Goal: Task Accomplishment & Management: Complete application form

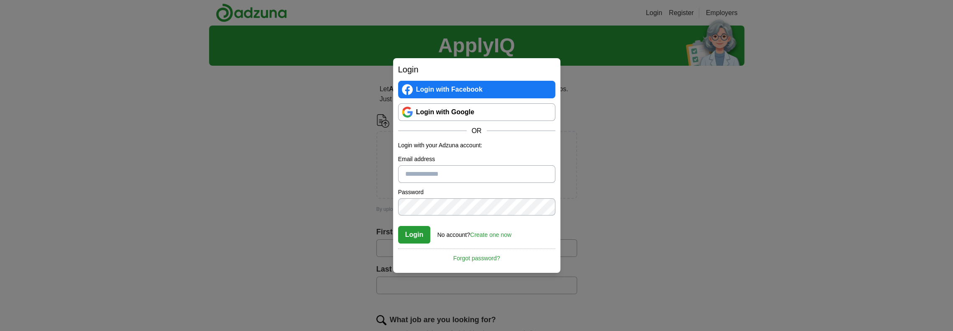
click at [460, 112] on link "Login with Google" at bounding box center [476, 112] width 157 height 18
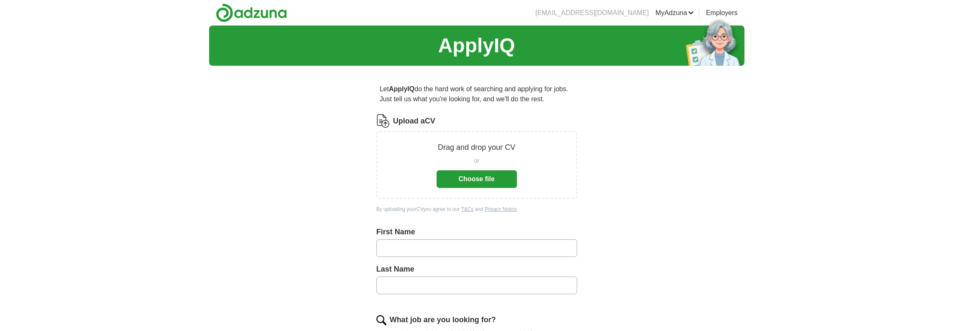
click at [476, 179] on button "Choose file" at bounding box center [477, 179] width 80 height 18
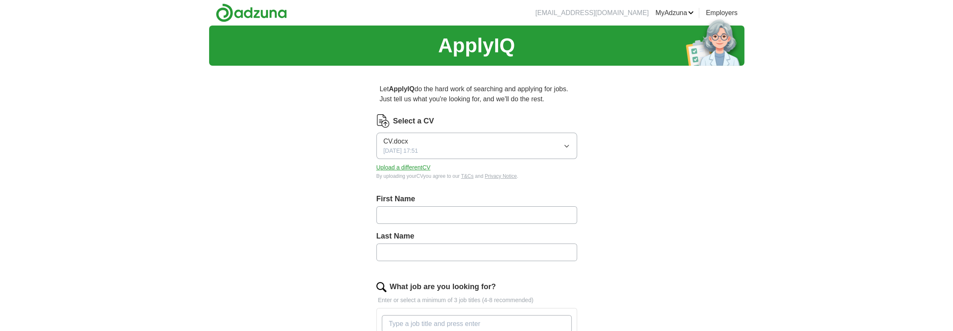
click at [424, 207] on input "text" at bounding box center [476, 215] width 201 height 18
type input "*****"
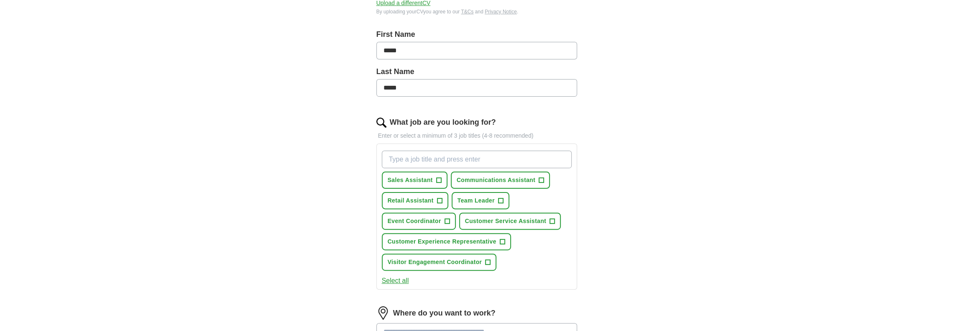
scroll to position [168, 0]
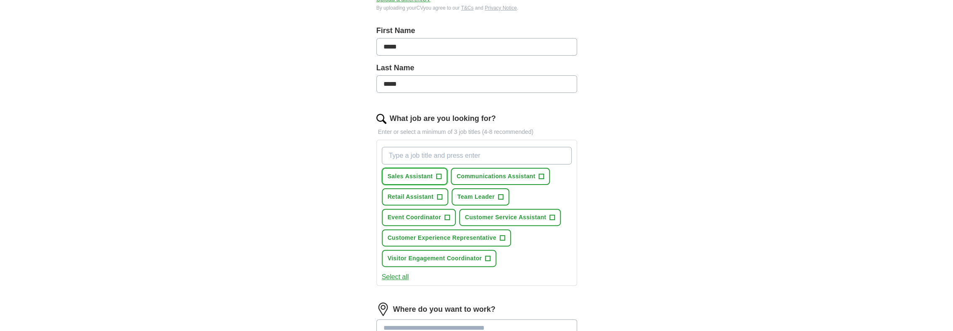
click at [442, 175] on button "Sales Assistant +" at bounding box center [415, 176] width 66 height 17
click at [462, 176] on span "Communications Assistant" at bounding box center [496, 176] width 79 height 9
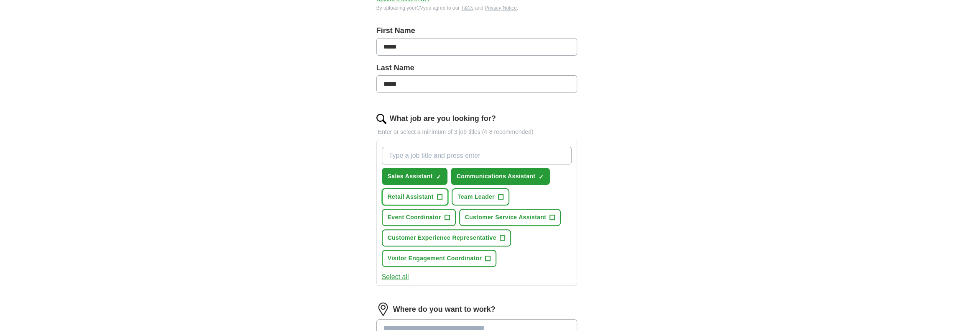
click at [442, 194] on span "+" at bounding box center [439, 197] width 5 height 7
click at [550, 214] on span "+" at bounding box center [552, 217] width 5 height 7
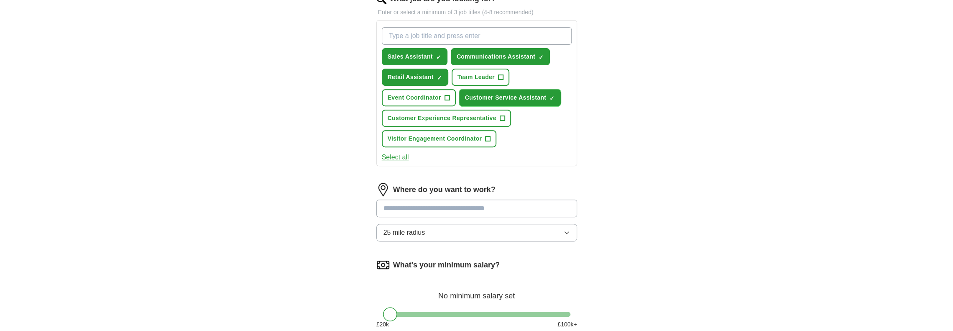
scroll to position [301, 0]
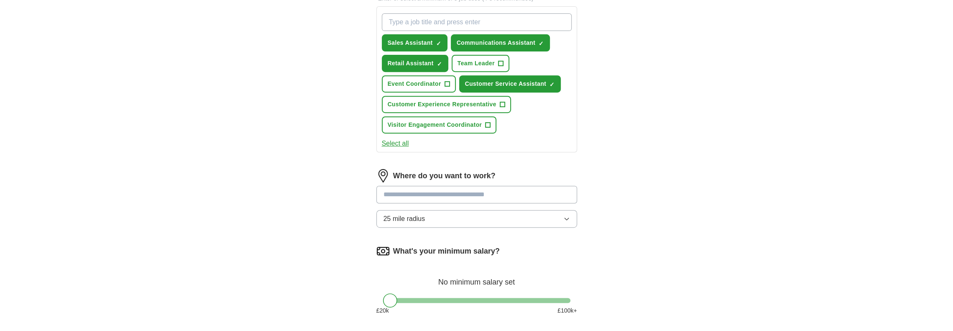
click at [437, 192] on input at bounding box center [476, 195] width 201 height 18
click at [445, 214] on div "Where do you want to work? 25 mile radius" at bounding box center [476, 201] width 201 height 65
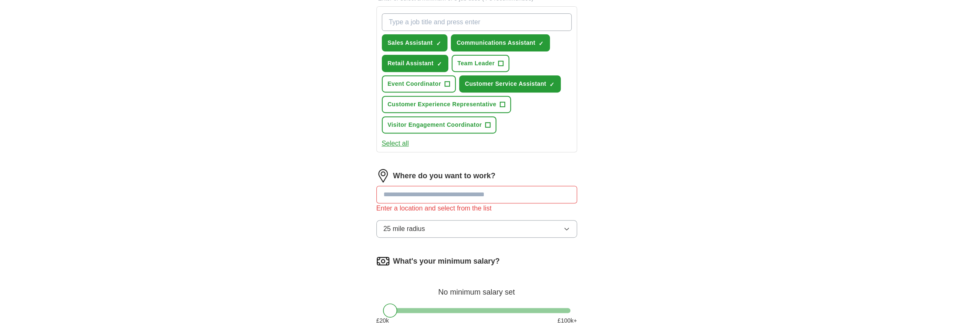
click at [449, 222] on button "25 mile radius" at bounding box center [476, 229] width 201 height 18
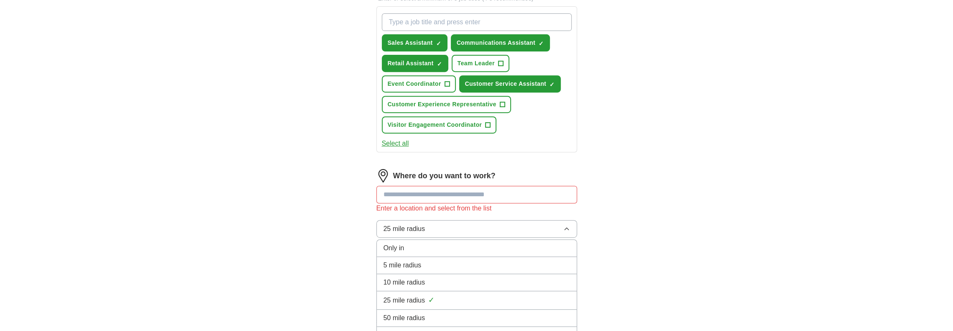
click at [454, 262] on div "5 mile radius" at bounding box center [476, 265] width 186 height 10
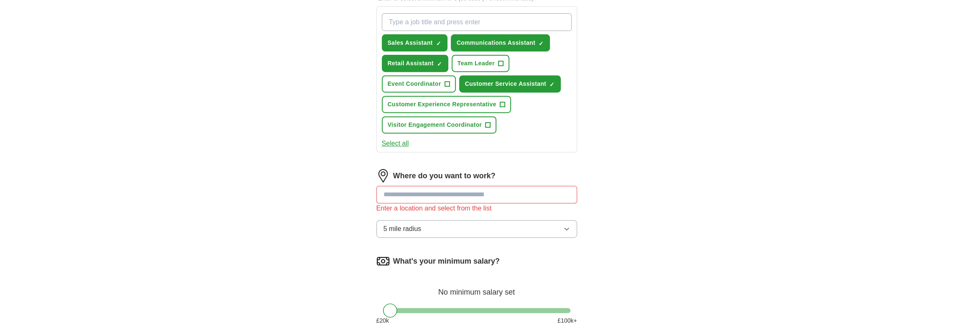
click at [436, 192] on input at bounding box center [476, 195] width 201 height 18
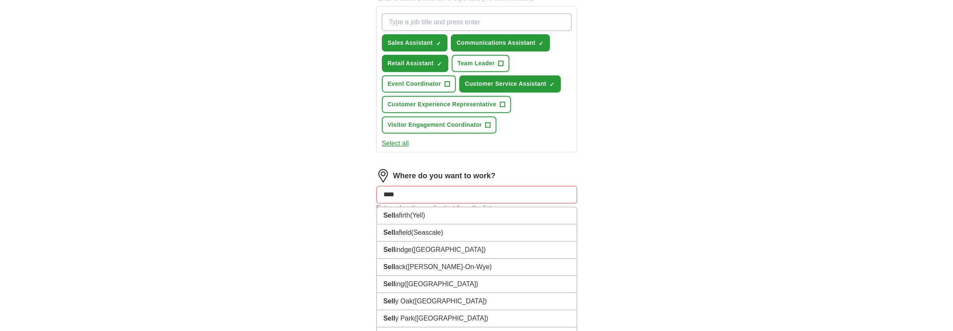
type input "*****"
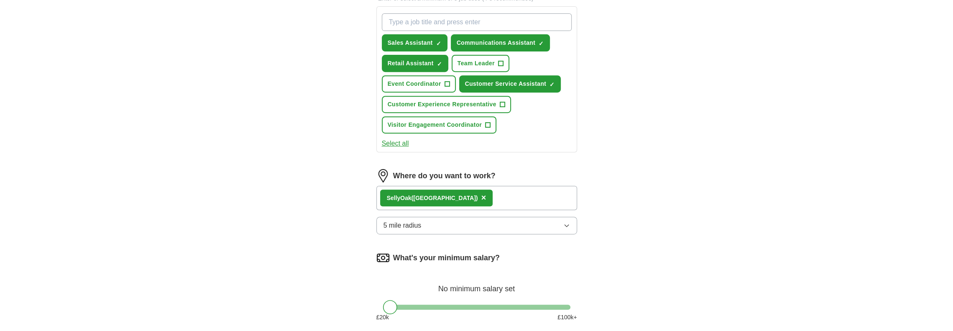
click at [489, 197] on div "Selly Oak (Birmingham) ×" at bounding box center [476, 198] width 201 height 24
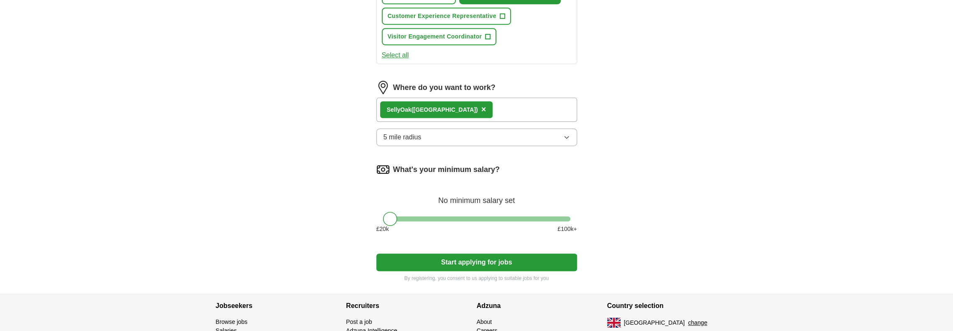
scroll to position [396, 0]
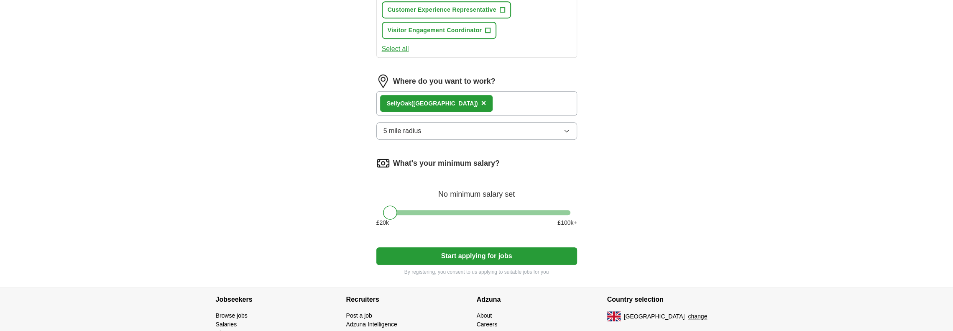
click at [526, 258] on button "Start applying for jobs" at bounding box center [476, 256] width 201 height 18
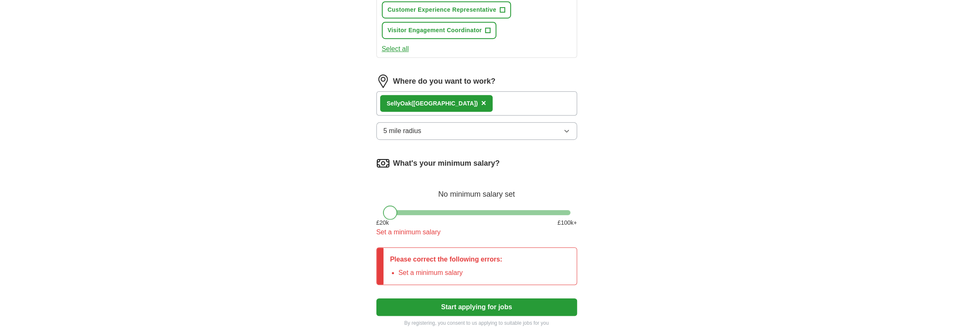
drag, startPoint x: 391, startPoint y: 209, endPoint x: 381, endPoint y: 209, distance: 10.0
click at [381, 210] on div at bounding box center [476, 212] width 201 height 5
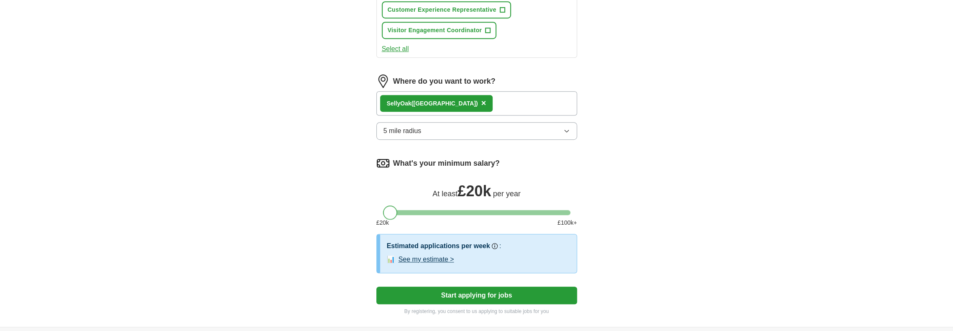
drag, startPoint x: 395, startPoint y: 212, endPoint x: 379, endPoint y: 212, distance: 15.9
click at [379, 212] on div at bounding box center [476, 212] width 201 height 5
click at [435, 292] on button "Start applying for jobs" at bounding box center [476, 295] width 201 height 18
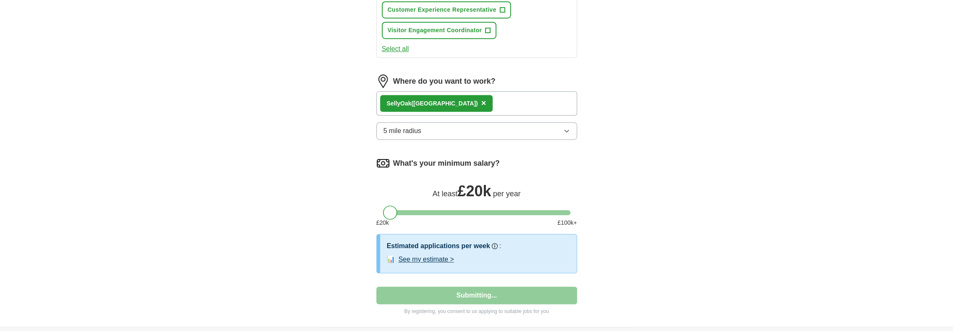
select select "**"
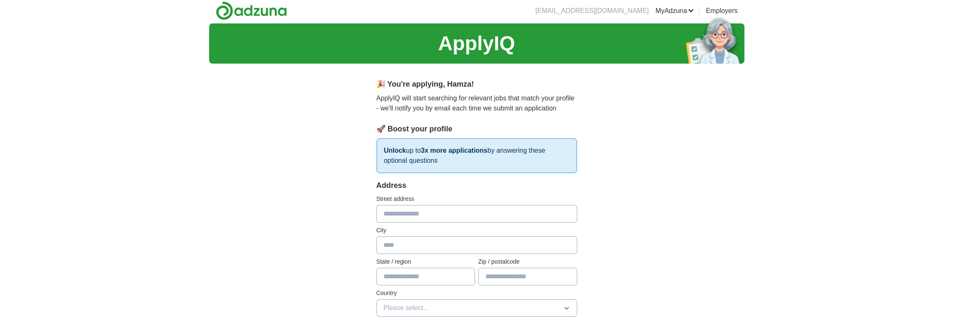
scroll to position [0, 0]
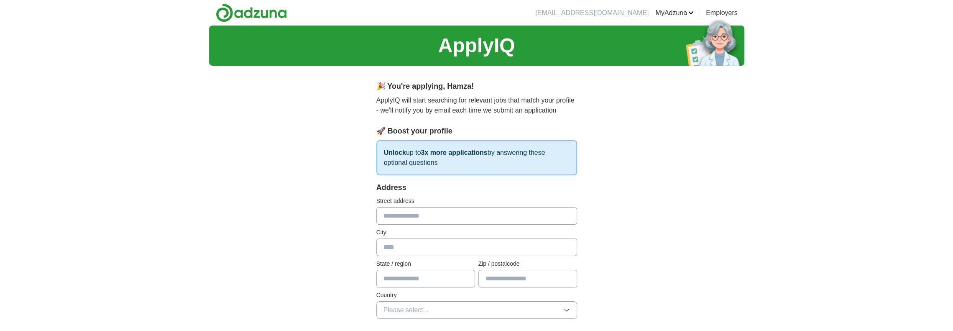
click at [407, 223] on input "text" at bounding box center [476, 216] width 201 height 18
type input "**********"
type input "******"
type input "*****"
type input "******"
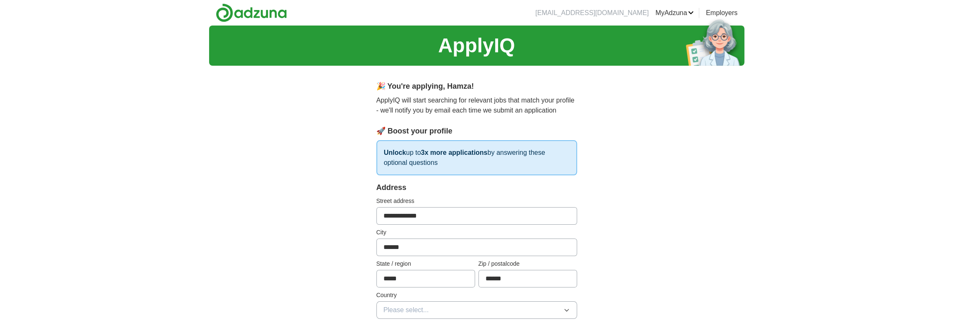
click at [460, 320] on div "**********" at bounding box center [476, 255] width 201 height 147
click at [458, 312] on button "Please select..." at bounding box center [476, 310] width 201 height 18
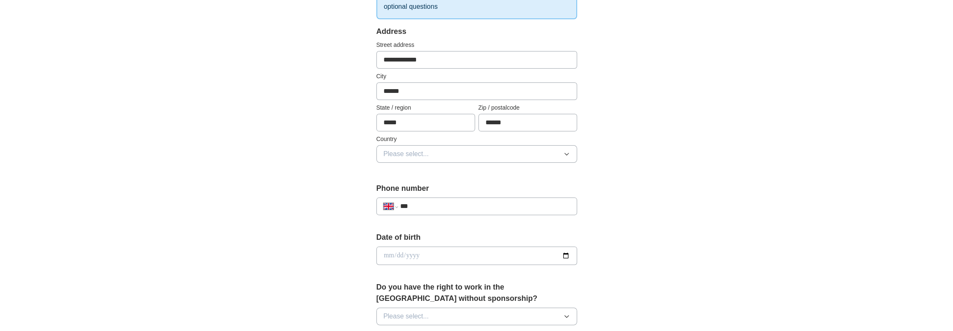
scroll to position [157, 0]
click at [526, 158] on button "Please select..." at bounding box center [476, 153] width 201 height 18
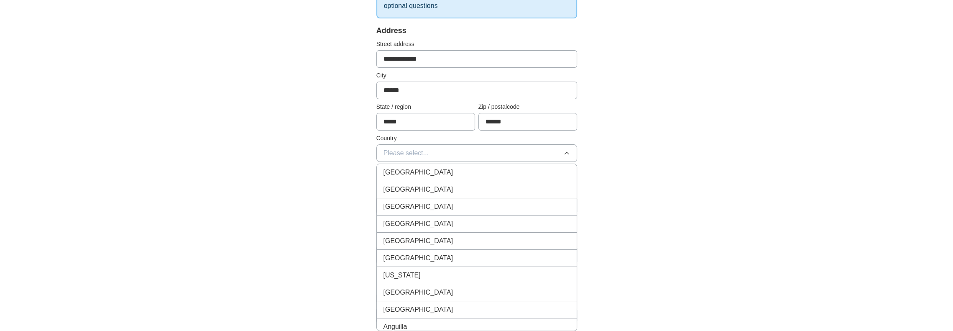
click at [439, 174] on div "[GEOGRAPHIC_DATA]" at bounding box center [476, 172] width 186 height 10
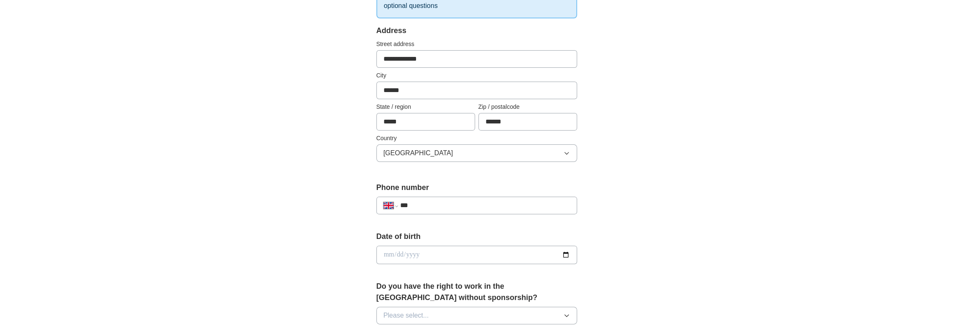
click at [432, 200] on input "***" at bounding box center [485, 205] width 170 height 10
type input "**********"
click at [422, 251] on input "date" at bounding box center [476, 254] width 201 height 18
type input "**********"
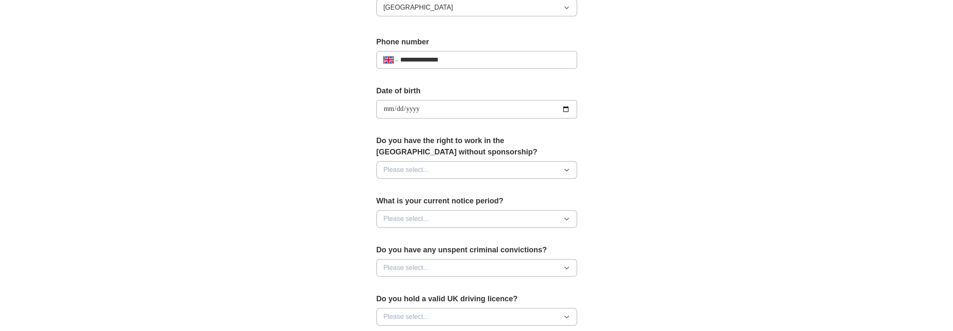
scroll to position [306, 0]
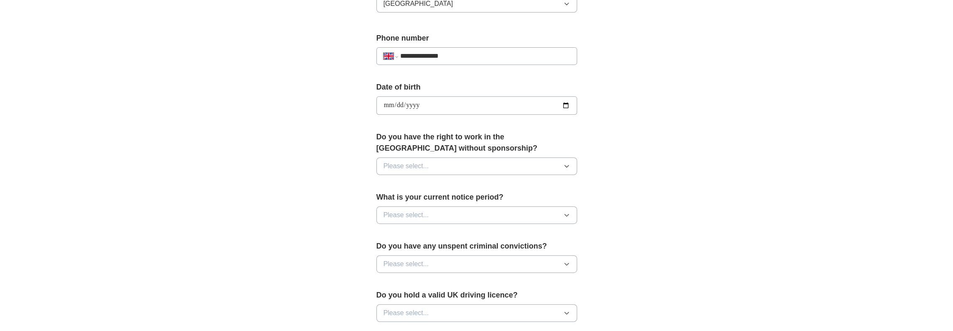
click at [477, 167] on button "Please select..." at bounding box center [476, 166] width 201 height 18
click at [430, 185] on div "Yes" at bounding box center [476, 185] width 186 height 10
click at [443, 214] on button "Please select..." at bounding box center [476, 215] width 201 height 18
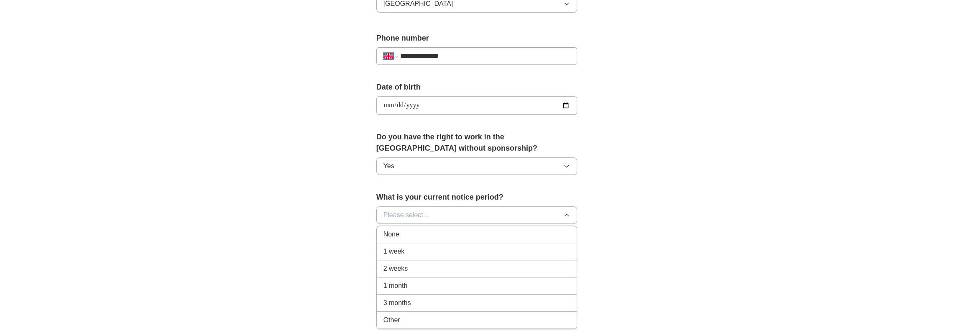
click at [447, 229] on div "None" at bounding box center [476, 234] width 186 height 10
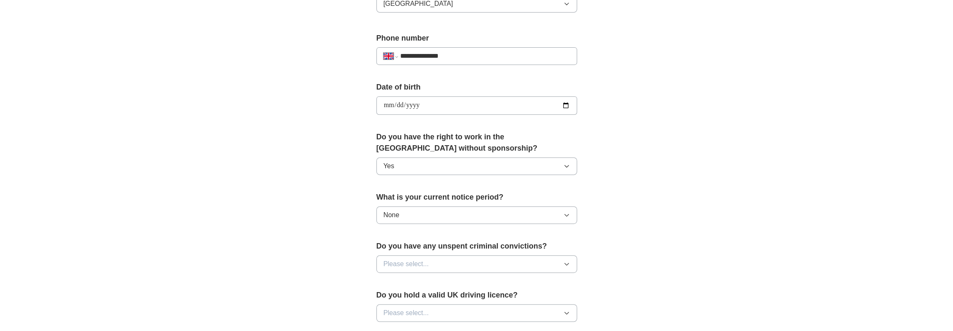
click at [439, 209] on button "None" at bounding box center [476, 215] width 201 height 18
click at [427, 192] on label "What is your current notice period?" at bounding box center [476, 197] width 201 height 11
click at [444, 262] on button "Please select..." at bounding box center [476, 264] width 201 height 18
click at [432, 292] on li "No" at bounding box center [477, 300] width 200 height 17
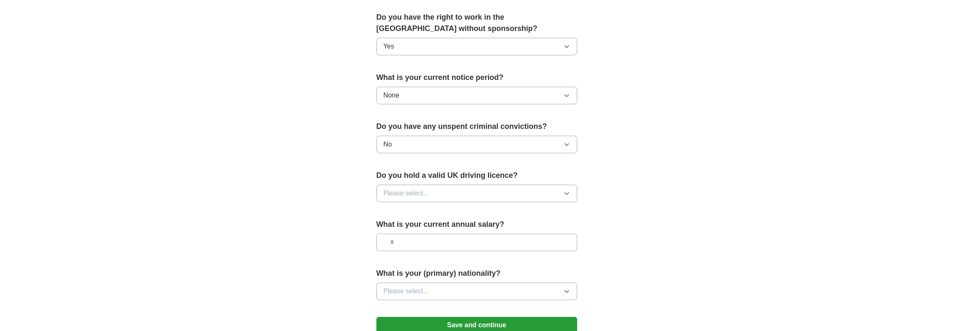
scroll to position [428, 0]
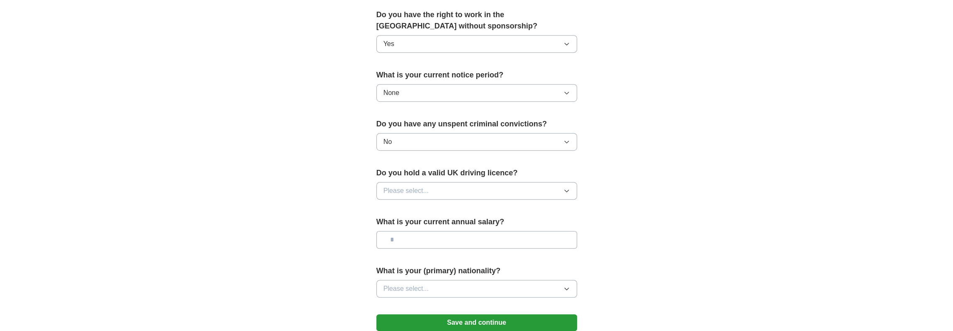
click at [496, 184] on button "Please select..." at bounding box center [476, 191] width 201 height 18
click at [432, 224] on div "No" at bounding box center [476, 227] width 186 height 10
click at [432, 233] on input "text" at bounding box center [476, 240] width 201 height 18
type input "*******"
click at [473, 292] on button "Please select..." at bounding box center [476, 289] width 201 height 18
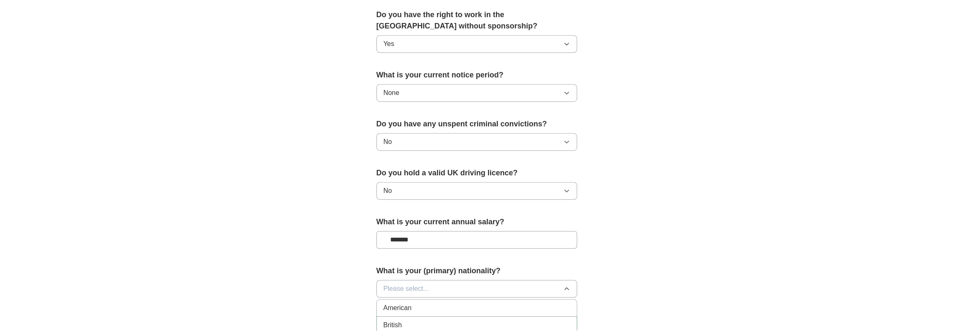
click at [475, 320] on div "British" at bounding box center [476, 325] width 186 height 10
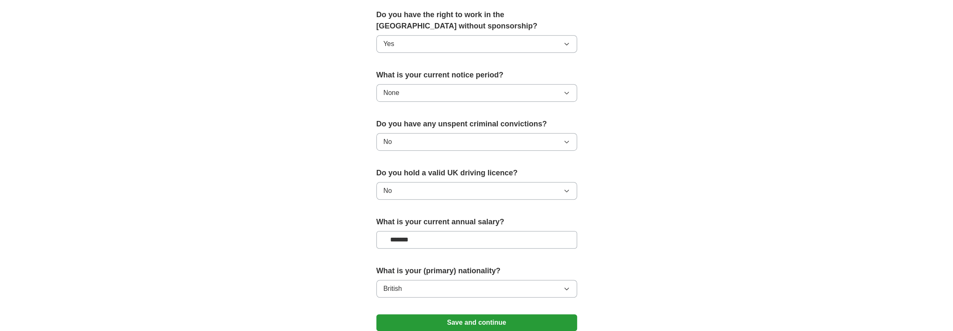
click at [507, 322] on button "Save and continue" at bounding box center [476, 322] width 201 height 17
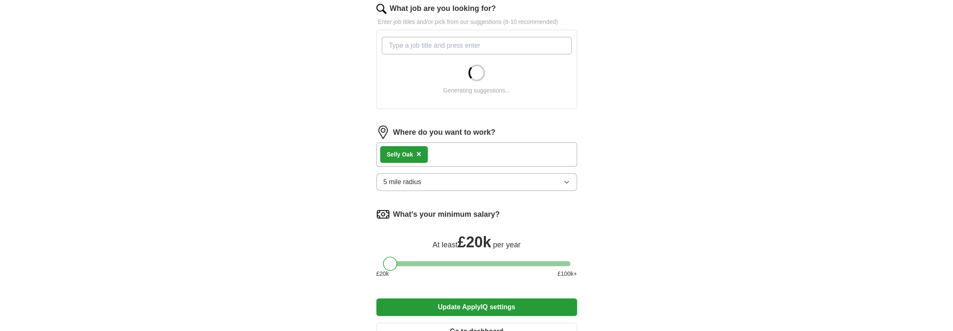
scroll to position [289, 0]
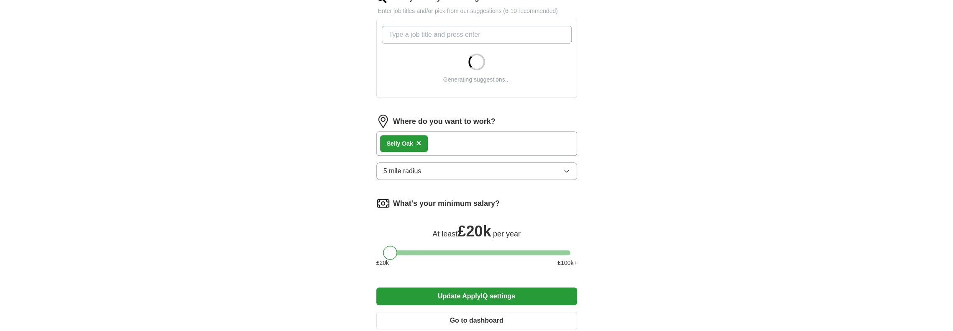
click at [527, 167] on button "5 mile radius" at bounding box center [476, 171] width 201 height 18
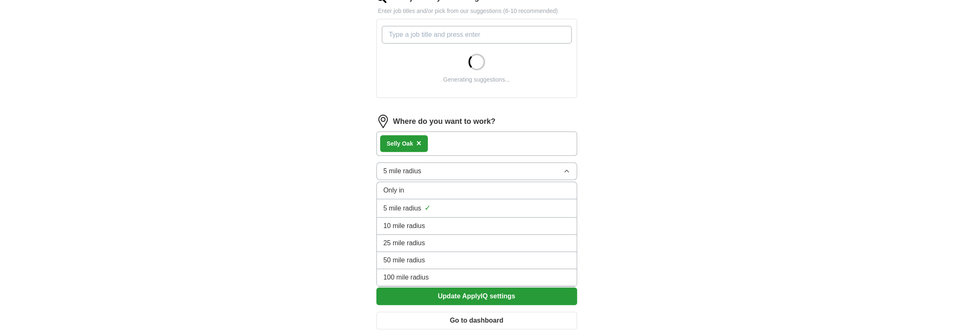
click at [488, 192] on div "Only in" at bounding box center [476, 190] width 186 height 10
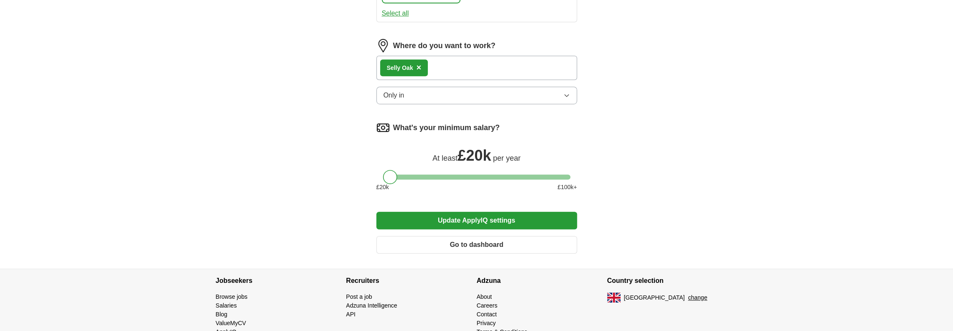
scroll to position [460, 0]
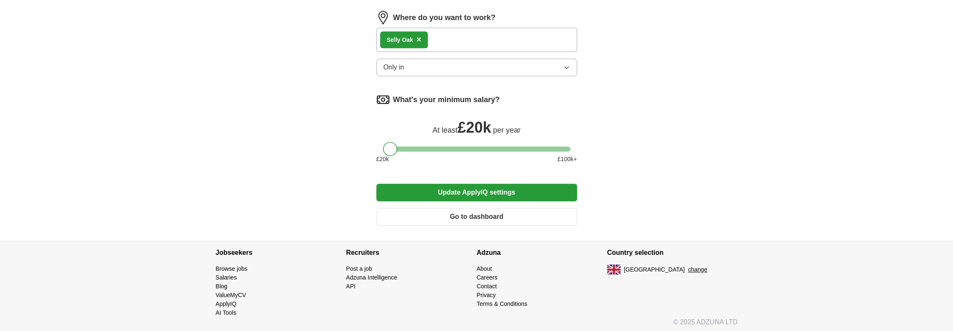
click at [513, 188] on button "Update ApplyIQ settings" at bounding box center [476, 193] width 201 height 18
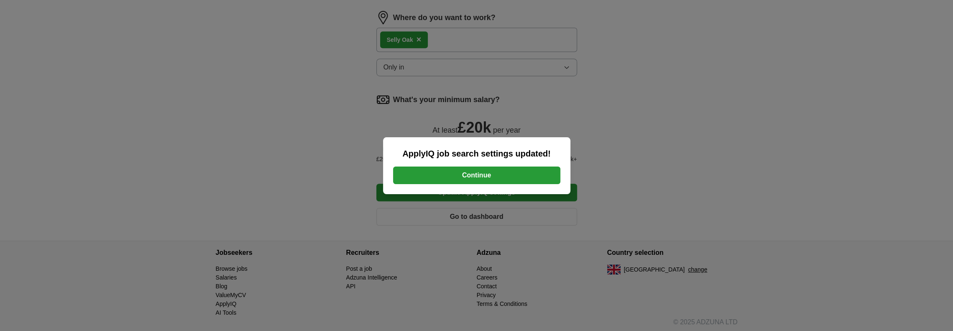
click at [498, 180] on button "Continue" at bounding box center [476, 175] width 167 height 18
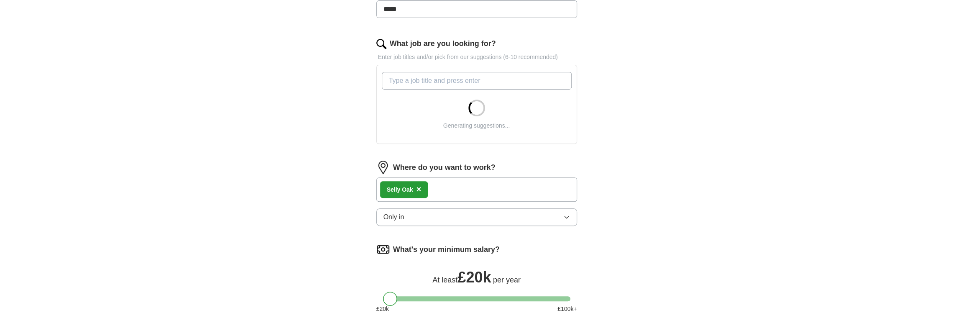
drag, startPoint x: 958, startPoint y: 54, endPoint x: 940, endPoint y: 176, distance: 123.5
click at [940, 176] on html "[EMAIL_ADDRESS][DOMAIN_NAME] [GEOGRAPHIC_DATA] Alerts Favourites CVs ApplyIQ Pr…" at bounding box center [476, 120] width 953 height 726
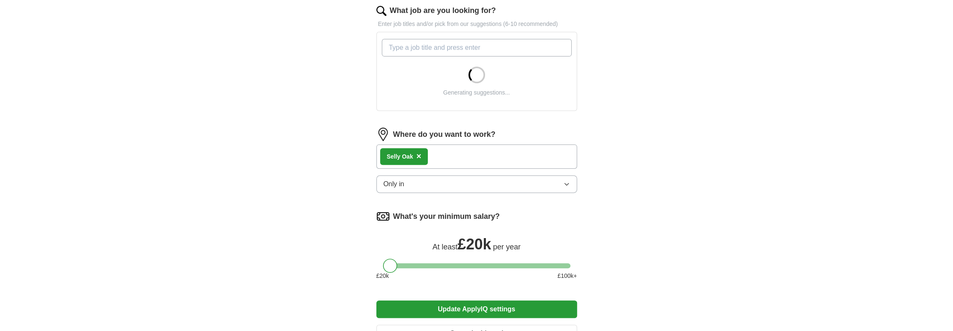
click at [450, 149] on div "Selly Oak ×" at bounding box center [476, 156] width 201 height 24
click at [443, 157] on div "Selly Oak ×" at bounding box center [476, 156] width 201 height 24
click at [444, 181] on button "Only in" at bounding box center [476, 184] width 201 height 18
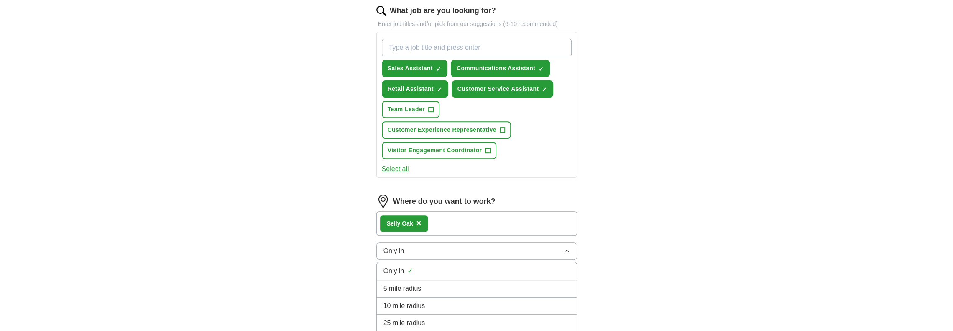
click at [431, 216] on div "Selly Oak ×" at bounding box center [476, 223] width 201 height 24
drag, startPoint x: 447, startPoint y: 244, endPoint x: 446, endPoint y: 255, distance: 10.9
click at [447, 249] on button "Only in" at bounding box center [476, 251] width 201 height 18
click at [401, 291] on li "5 mile radius" at bounding box center [477, 288] width 200 height 17
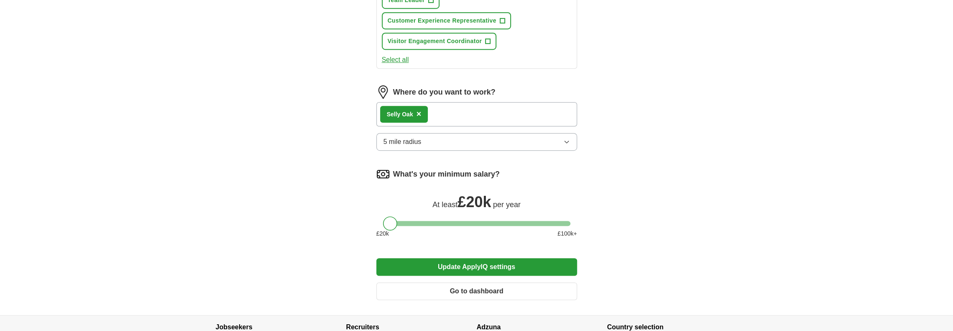
scroll to position [460, 0]
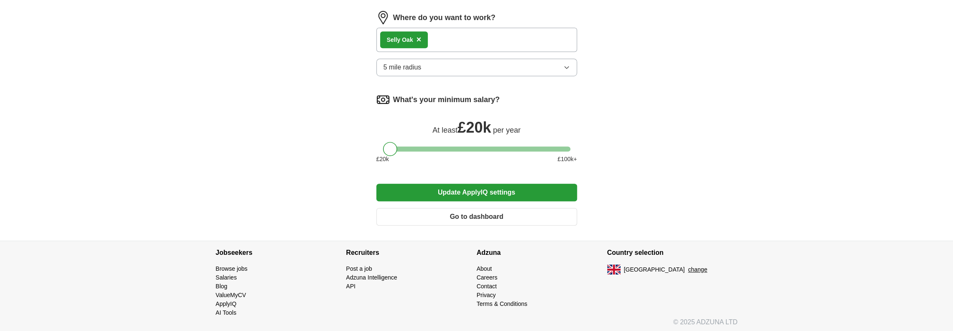
click at [519, 187] on button "Update ApplyIQ settings" at bounding box center [476, 193] width 201 height 18
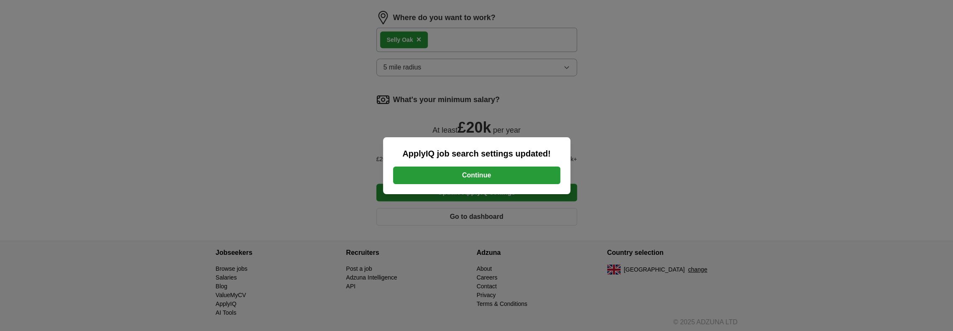
click at [501, 164] on div "ApplyIQ job search settings updated! Continue" at bounding box center [476, 165] width 187 height 57
click at [500, 170] on button "Continue" at bounding box center [476, 175] width 167 height 18
